Goal: Transaction & Acquisition: Purchase product/service

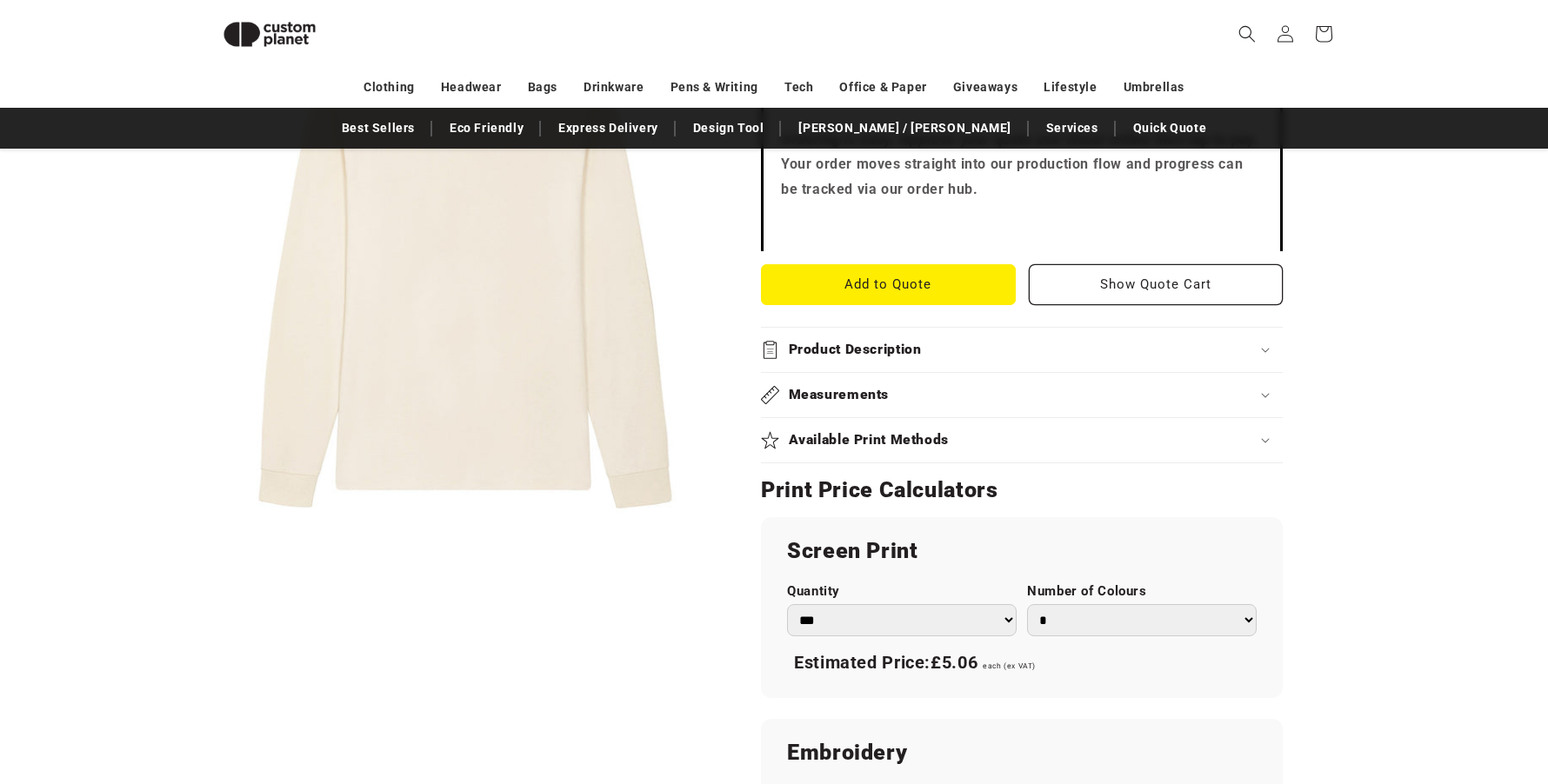
scroll to position [672, 0]
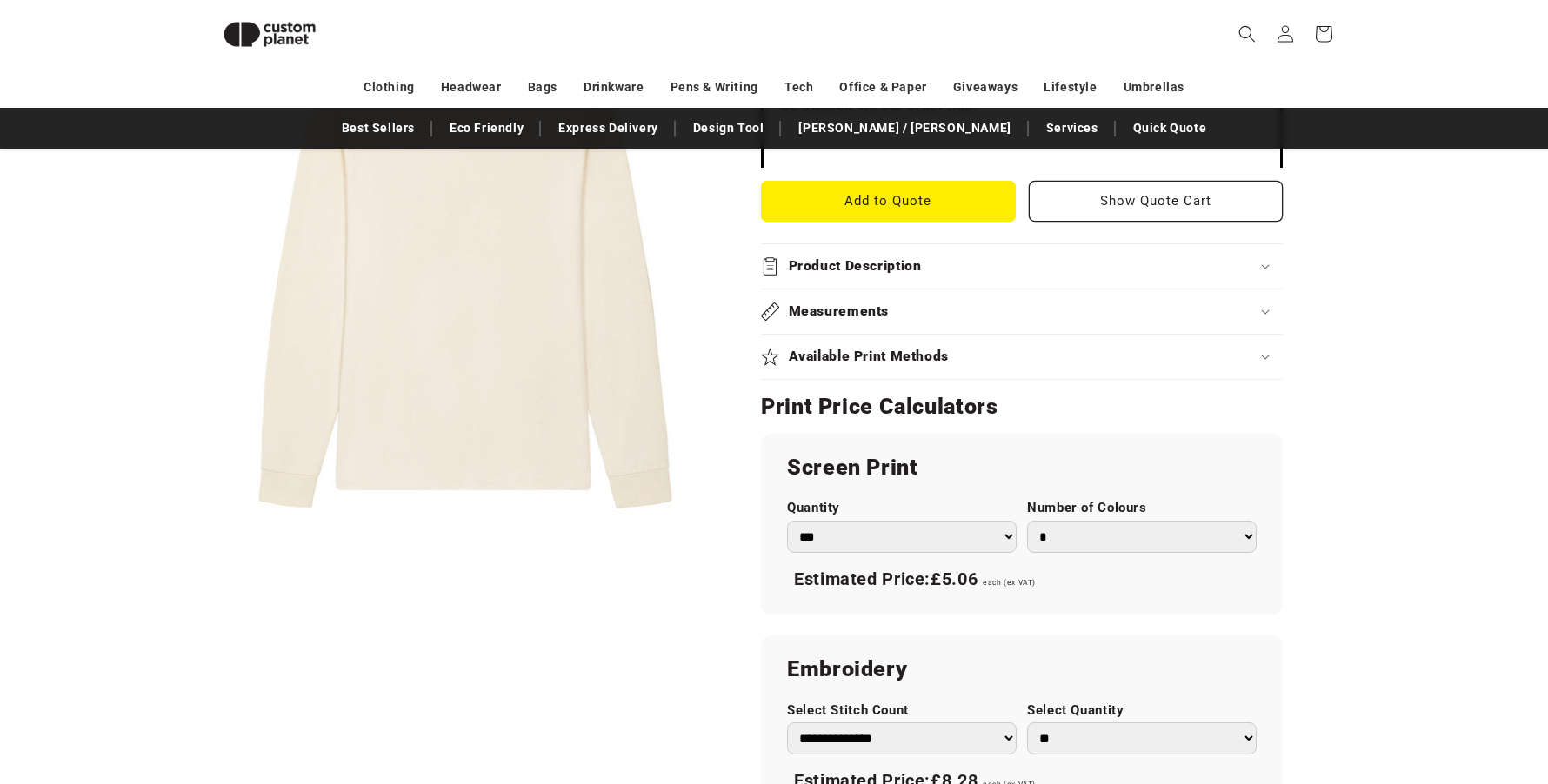
scroll to position [759, 0]
